Goal: Find specific page/section

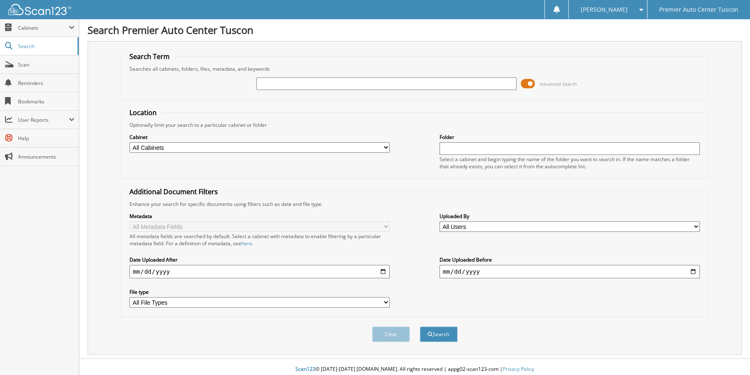
click at [276, 81] on input "text" at bounding box center [386, 83] width 260 height 13
type input "42284"
click at [420, 327] on button "Search" at bounding box center [439, 334] width 38 height 15
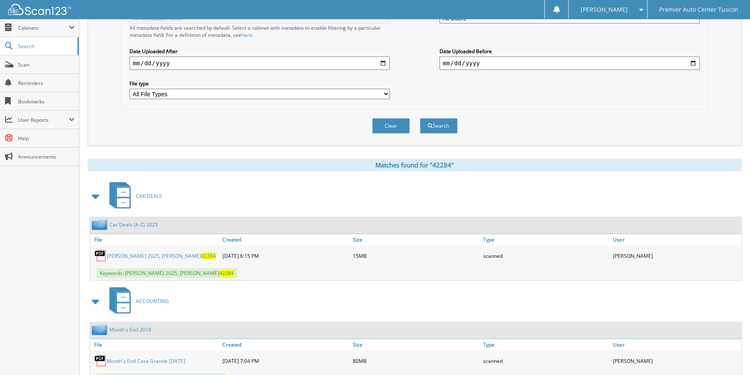
scroll to position [209, 0]
click at [152, 252] on link "Cano, [STREET_ADDRESS][PERSON_NAME]" at bounding box center [161, 255] width 109 height 7
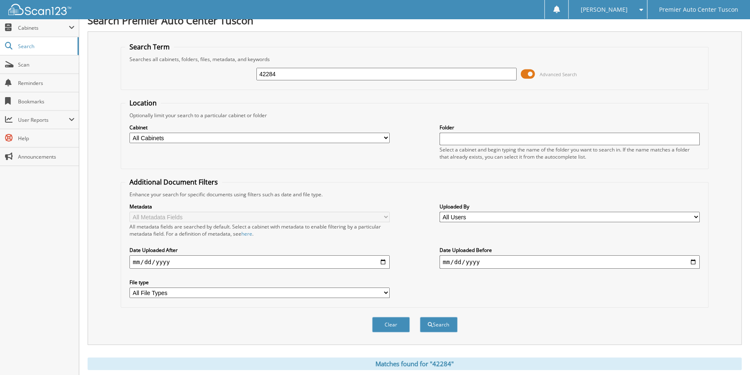
scroll to position [0, 0]
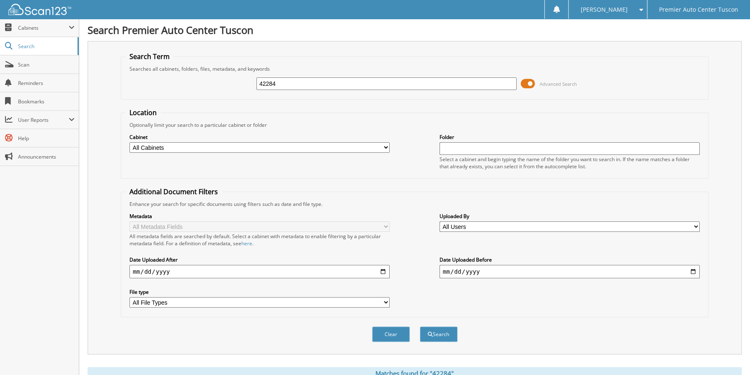
drag, startPoint x: 298, startPoint y: 80, endPoint x: 149, endPoint y: 92, distance: 149.5
click at [149, 92] on div "42284 Advanced Search" at bounding box center [414, 83] width 578 height 23
type input "42579"
click at [420, 327] on button "Search" at bounding box center [439, 334] width 38 height 15
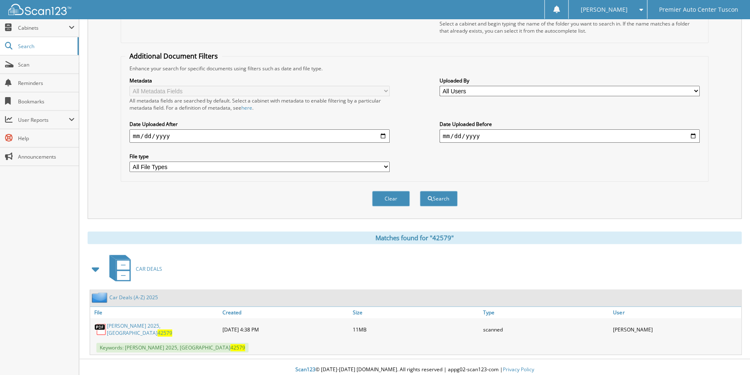
scroll to position [136, 0]
click at [175, 323] on link "[PERSON_NAME] 2025, [GEOGRAPHIC_DATA] 42579" at bounding box center [162, 329] width 111 height 14
